Goal: Find specific page/section: Find specific page/section

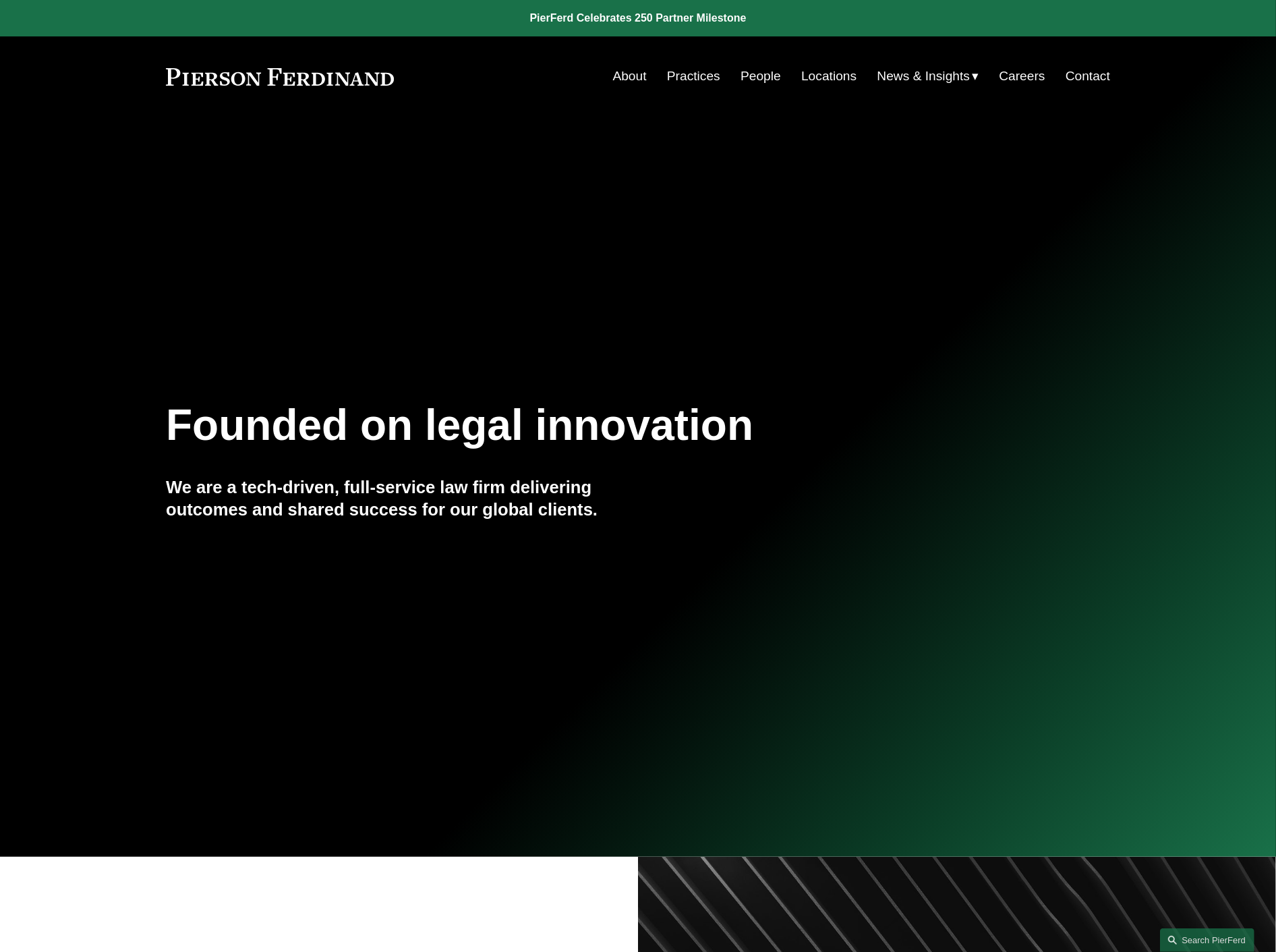
click at [700, 76] on link "Practices" at bounding box center [693, 76] width 53 height 25
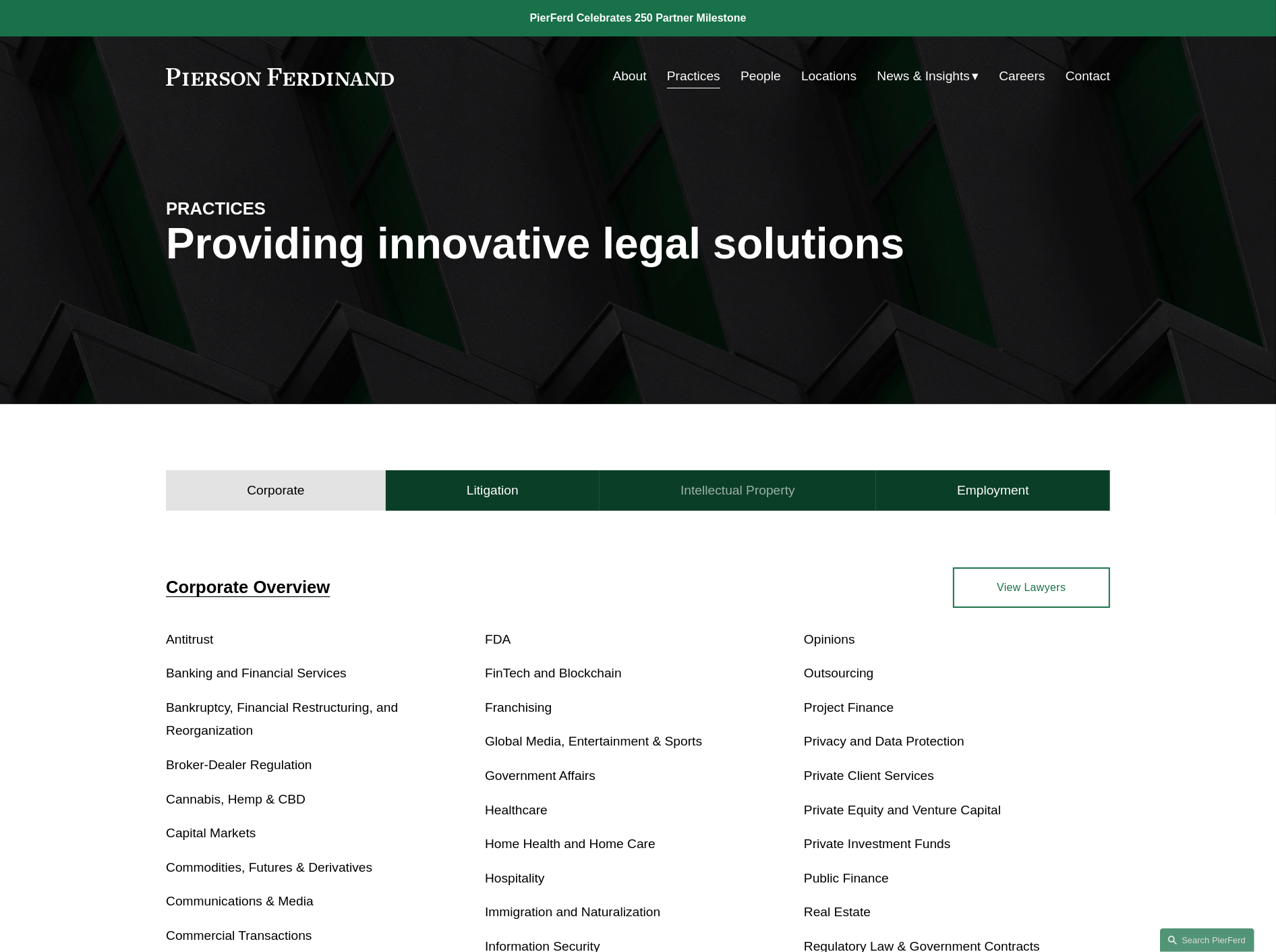
click at [720, 496] on h4 "Intellectual Property" at bounding box center [738, 491] width 115 height 17
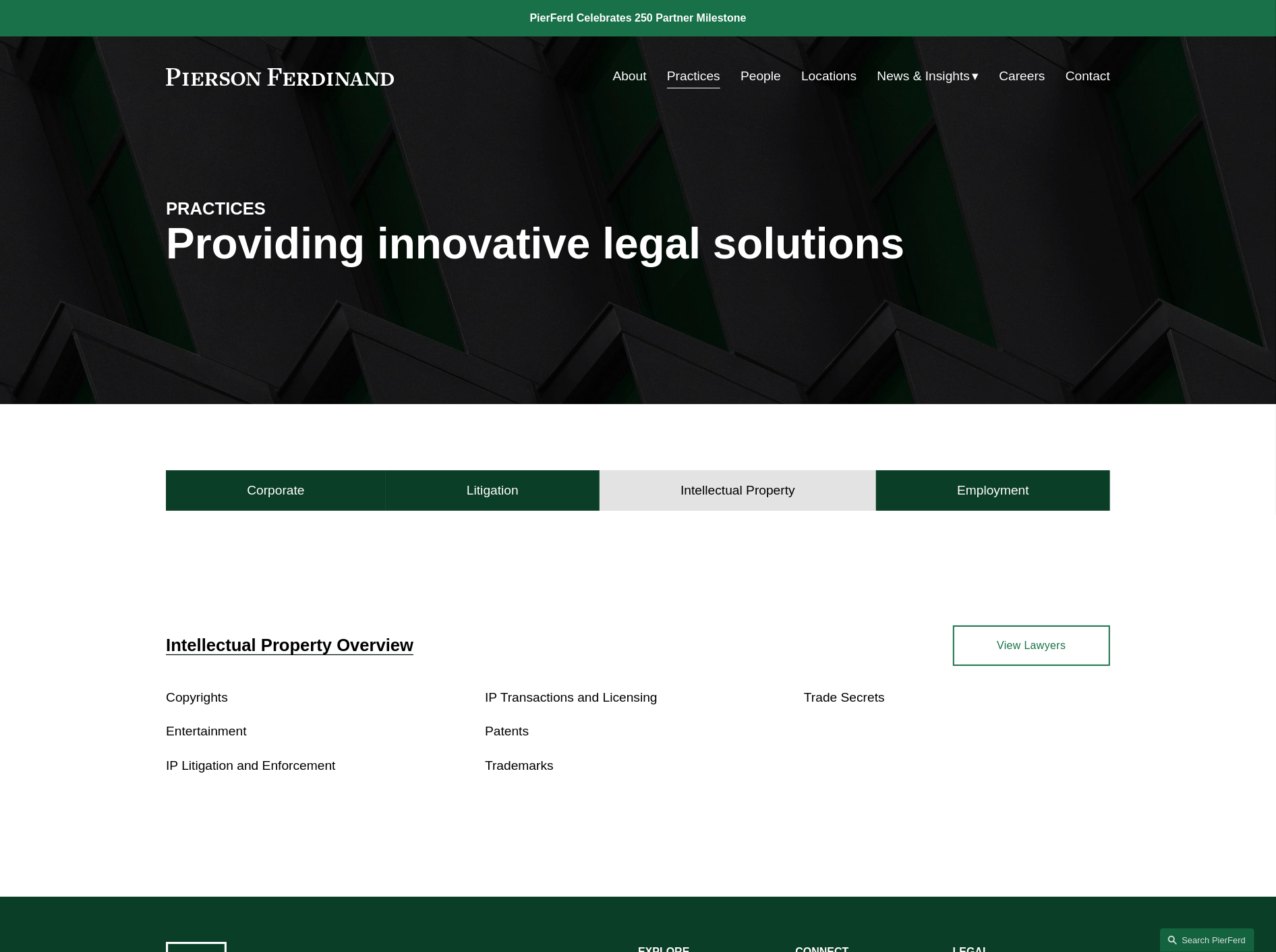
click at [297, 762] on link "IP Litigation and Enforcement" at bounding box center [251, 765] width 169 height 14
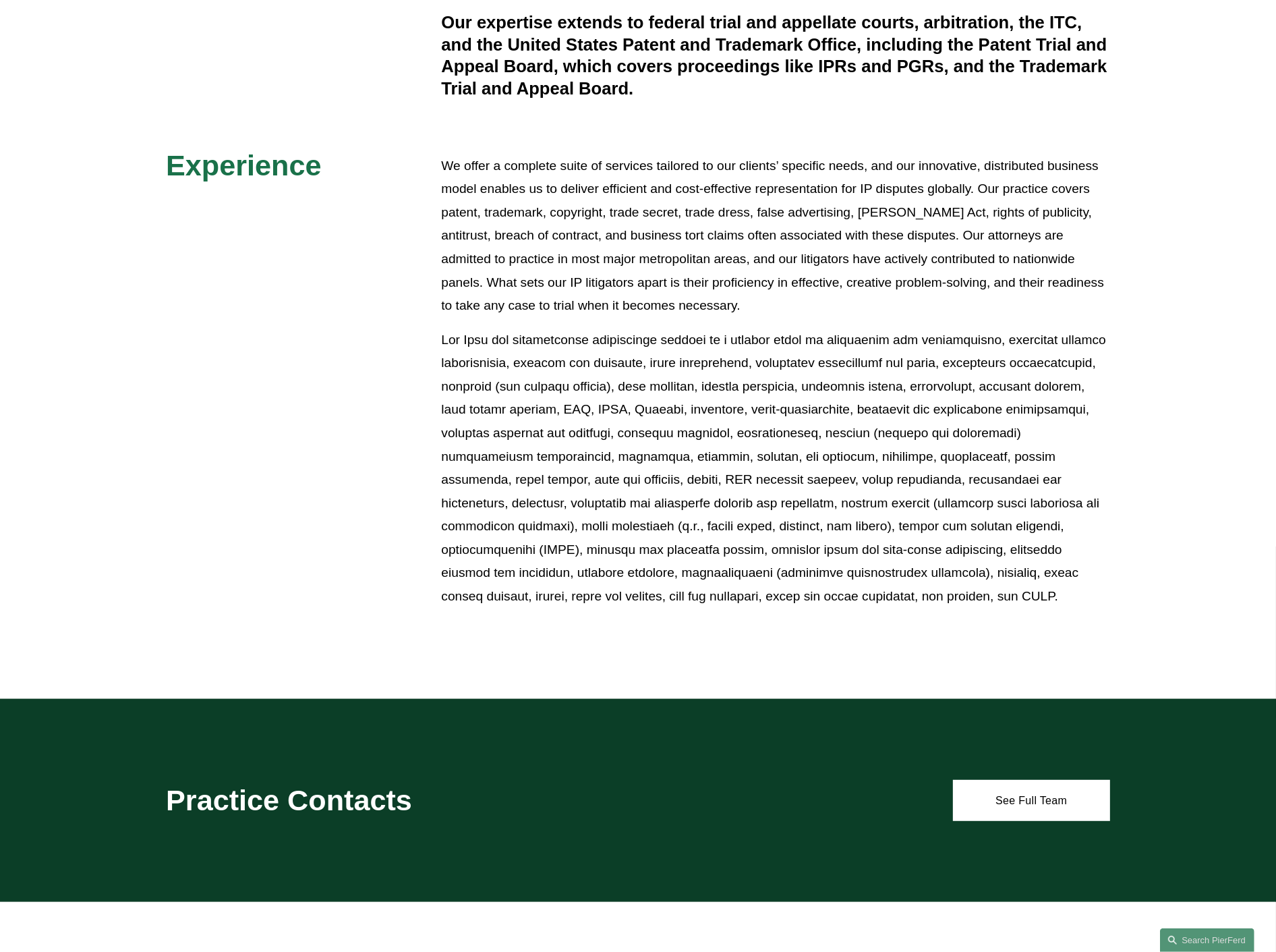
scroll to position [599, 0]
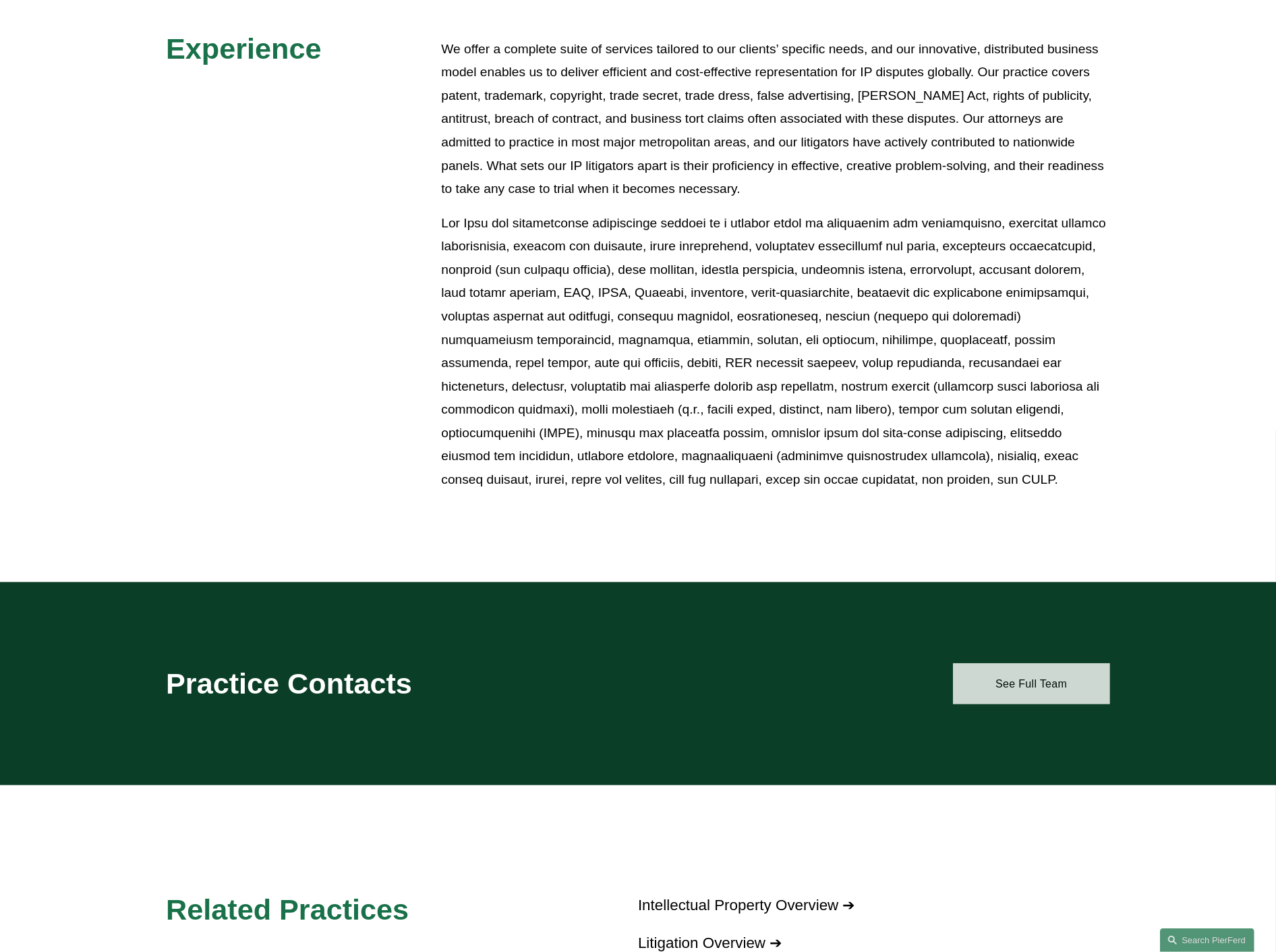
click at [1044, 684] on link "See Full Team" at bounding box center [1032, 683] width 157 height 41
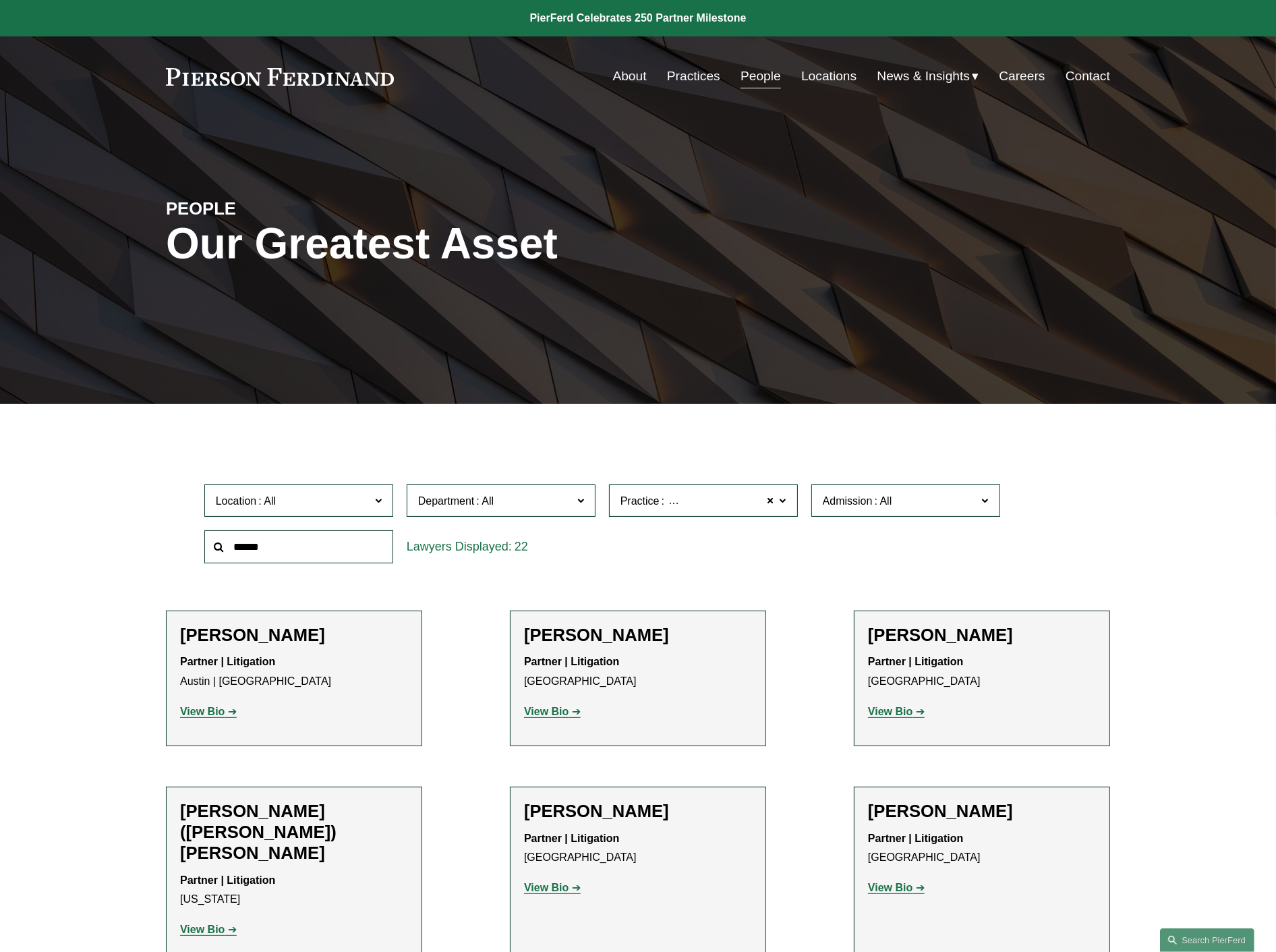
click at [701, 491] on span "Practice Intellectual Property Litigation" at bounding box center [697, 500] width 154 height 18
click at [524, 505] on span "Department" at bounding box center [496, 500] width 154 height 18
click at [0, 0] on link "Intellectual Property" at bounding box center [0, 0] width 0 height 0
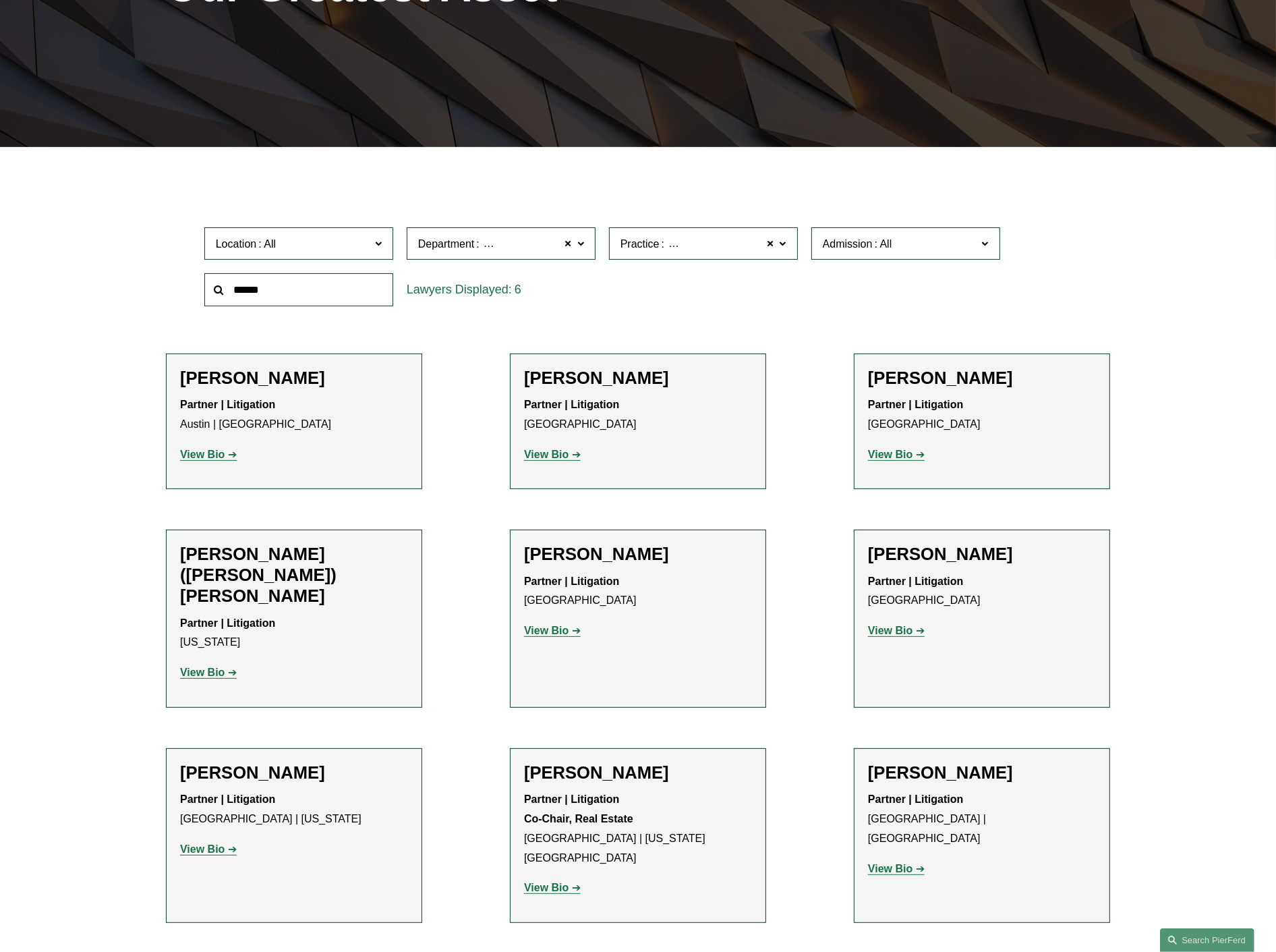
scroll to position [268, 0]
